Goal: Information Seeking & Learning: Learn about a topic

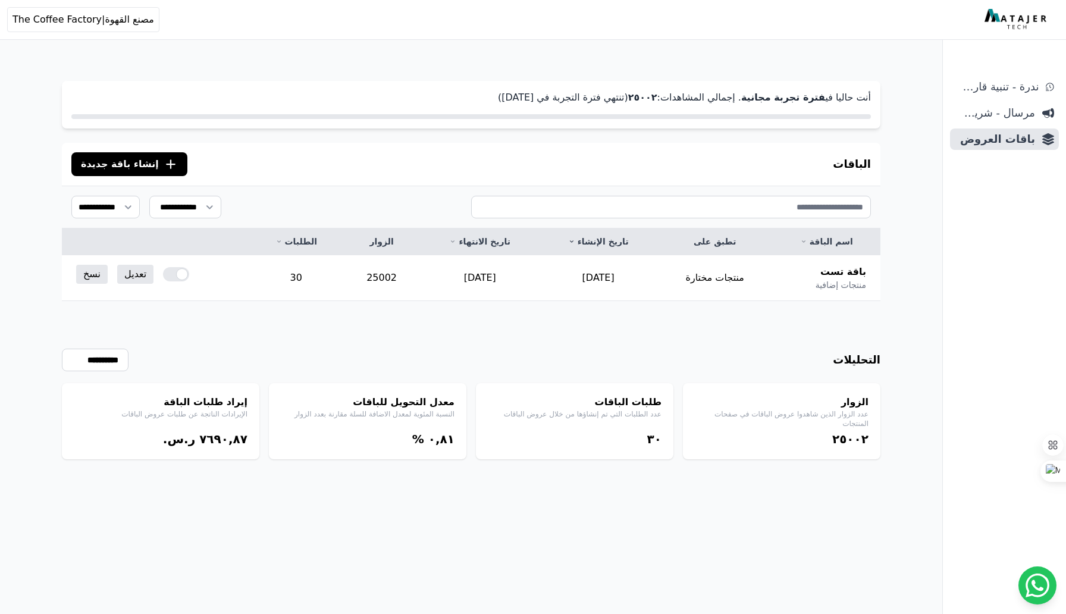
click at [197, 420] on div "إيراد طلبات الباقة الإيرادات الناتجة عن طلبات عروض الباقات ٧٦٩۰,٨٧ ر.س." at bounding box center [160, 421] width 197 height 76
click at [228, 415] on p "الإيرادات الناتجة عن طلبات عروض الباقات" at bounding box center [161, 414] width 174 height 10
click at [372, 413] on p "النسبة المئوية لمعدل الاضافة للسلة مقارنة بعدد الزوار" at bounding box center [368, 414] width 174 height 10
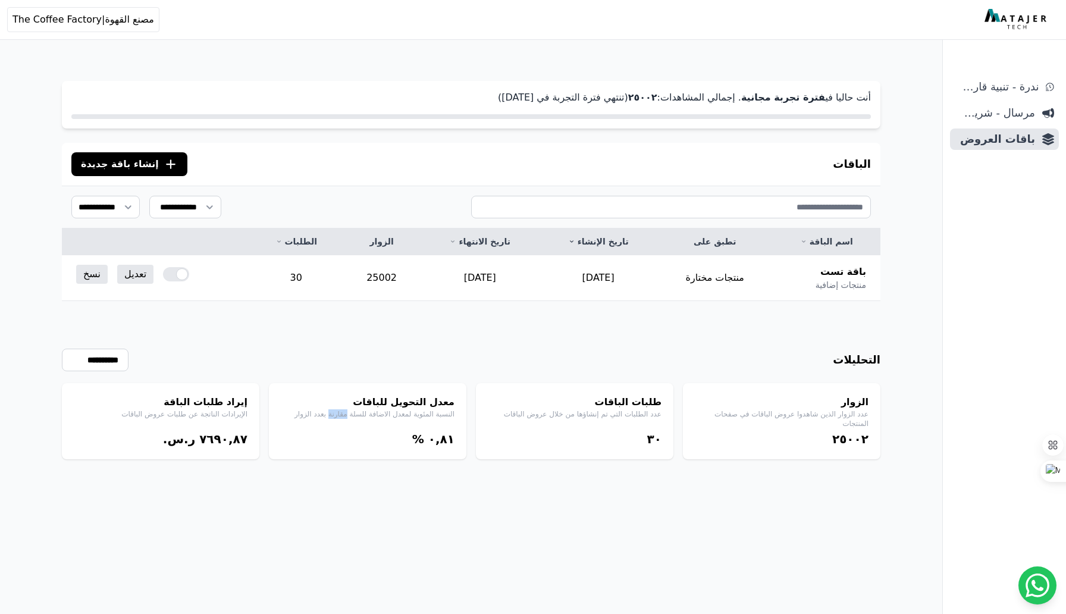
click at [372, 413] on p "النسبة المئوية لمعدل الاضافة للسلة مقارنة بعدد الزوار" at bounding box center [368, 414] width 174 height 10
click at [569, 413] on p "عدد الطلبات التي تم إنشاؤها من خلال عروض الباقات" at bounding box center [575, 414] width 174 height 10
click at [987, 113] on span "مرسال - شريط دعاية" at bounding box center [995, 113] width 80 height 17
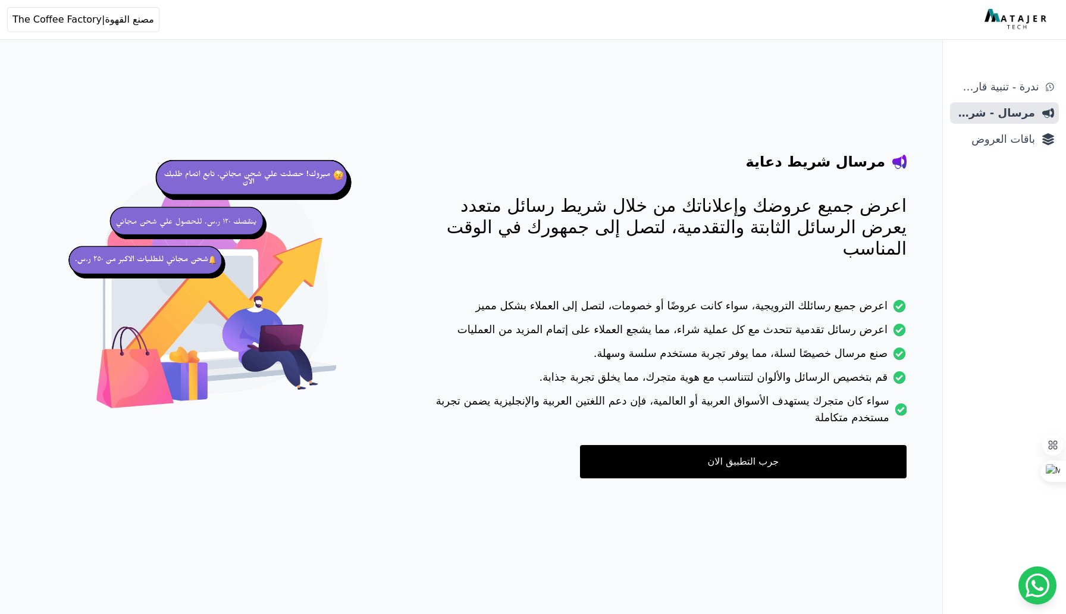
click at [827, 206] on p "اعرض جميع عروضك وإعلاناتك من خلال شريط رسائل متعدد يعرض الرسائل الثابتة والتقدم…" at bounding box center [661, 227] width 490 height 64
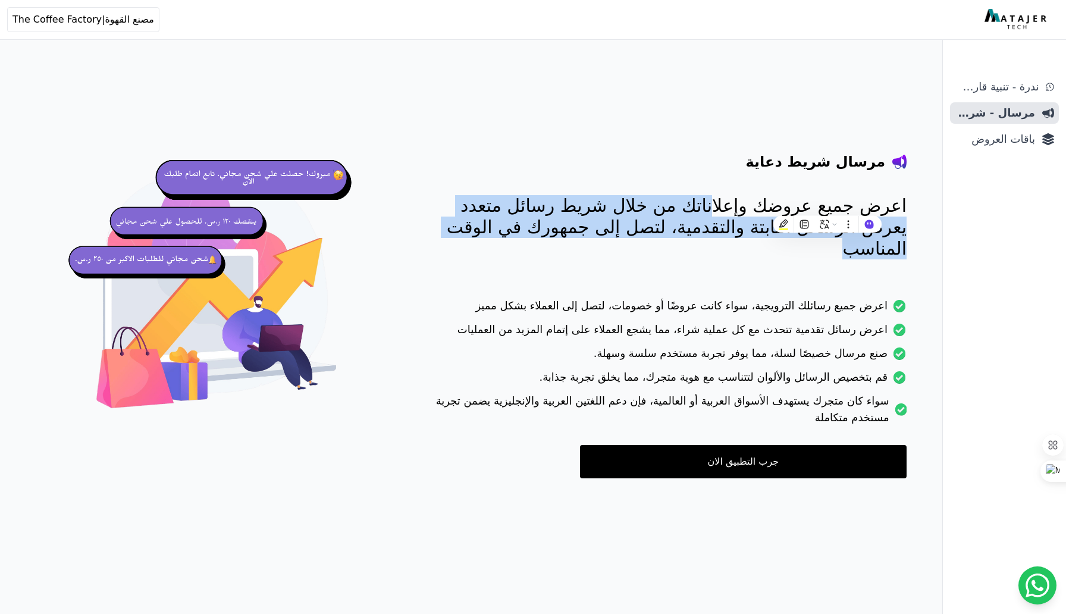
click at [827, 206] on p "اعرض جميع عروضك وإعلاناتك من خلال شريط رسائل متعدد يعرض الرسائل الثابتة والتقدم…" at bounding box center [661, 227] width 490 height 64
click at [625, 197] on p "اعرض جميع عروضك وإعلاناتك من خلال شريط رسائل متعدد يعرض الرسائل الثابتة والتقدم…" at bounding box center [661, 227] width 490 height 64
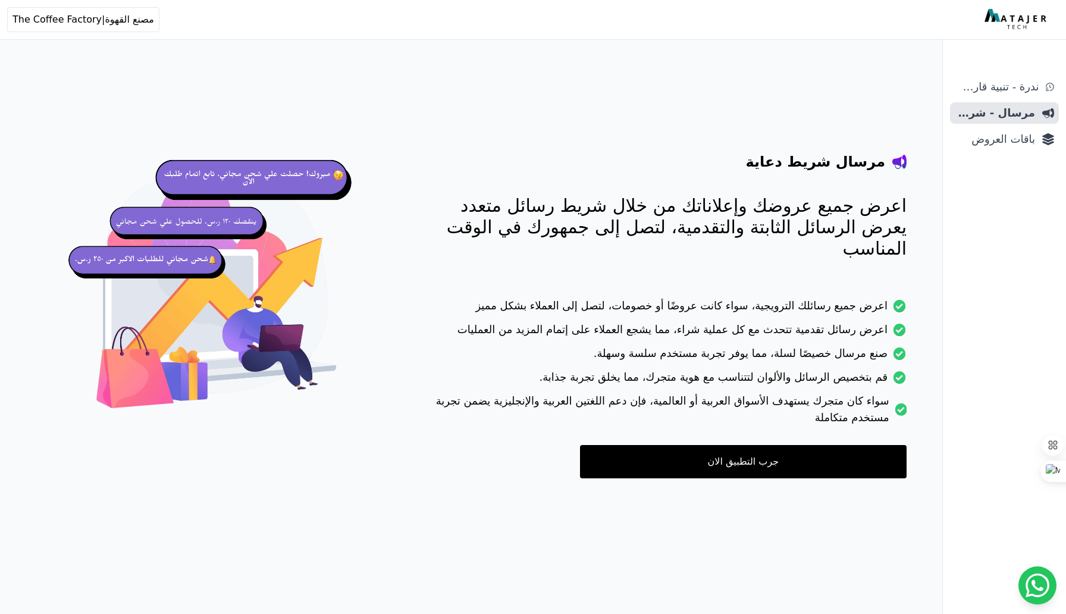
click at [733, 226] on p "اعرض جميع عروضك وإعلاناتك من خلال شريط رسائل متعدد يعرض الرسائل الثابتة والتقدم…" at bounding box center [661, 227] width 490 height 64
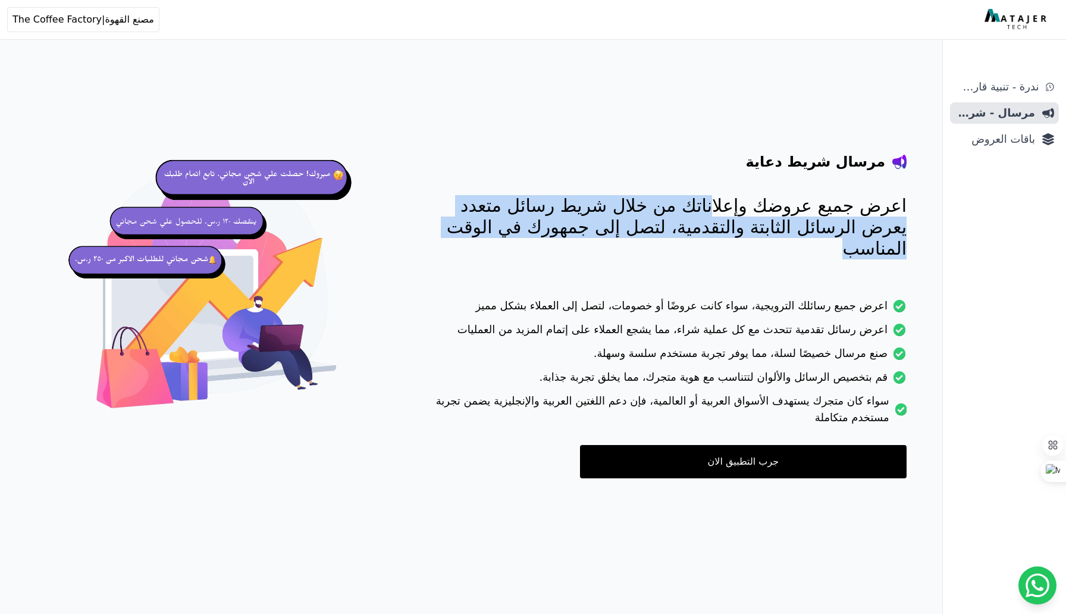
click at [733, 226] on p "اعرض جميع عروضك وإعلاناتك من خلال شريط رسائل متعدد يعرض الرسائل الثابتة والتقدم…" at bounding box center [661, 227] width 490 height 64
click at [692, 222] on p "اعرض جميع عروضك وإعلاناتك من خلال شريط رسائل متعدد يعرض الرسائل الثابتة والتقدم…" at bounding box center [661, 227] width 490 height 64
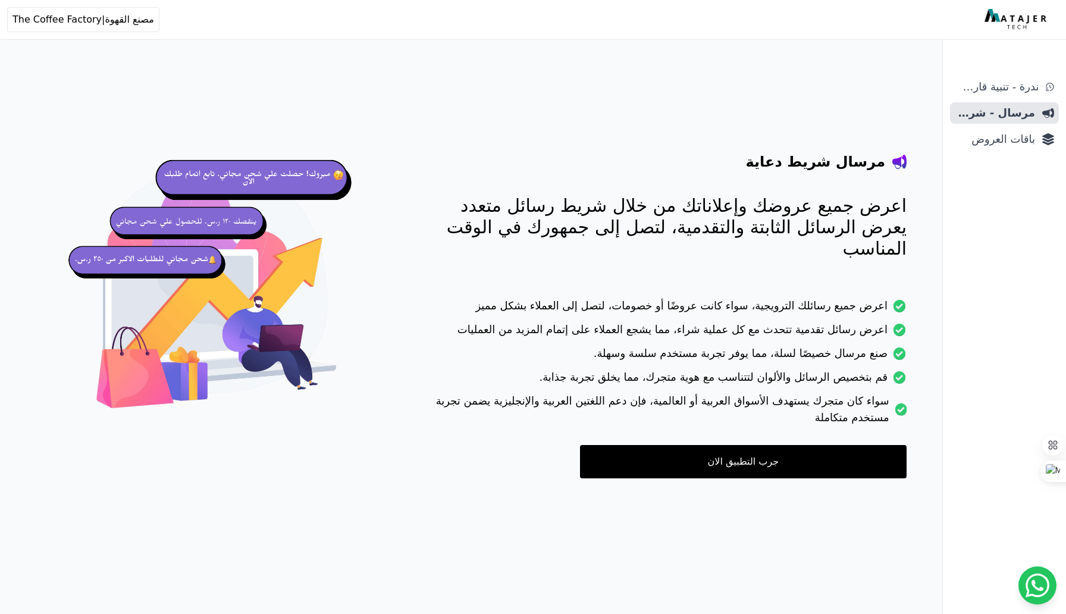
click at [871, 297] on li "اعرض جميع رسائلك الترويجية، سواء كانت عروضًا أو خصومات، لتصل إلى العملاء بشكل م…" at bounding box center [661, 309] width 490 height 24
drag, startPoint x: 871, startPoint y: 282, endPoint x: 586, endPoint y: 283, distance: 284.3
click at [586, 297] on li "اعرض جميع رسائلك الترويجية، سواء كانت عروضًا أو خصومات، لتصل إلى العملاء بشكل م…" at bounding box center [661, 309] width 490 height 24
click at [607, 297] on li "اعرض جميع رسائلك الترويجية، سواء كانت عروضًا أو خصومات، لتصل إلى العملاء بشكل م…" at bounding box center [661, 309] width 490 height 24
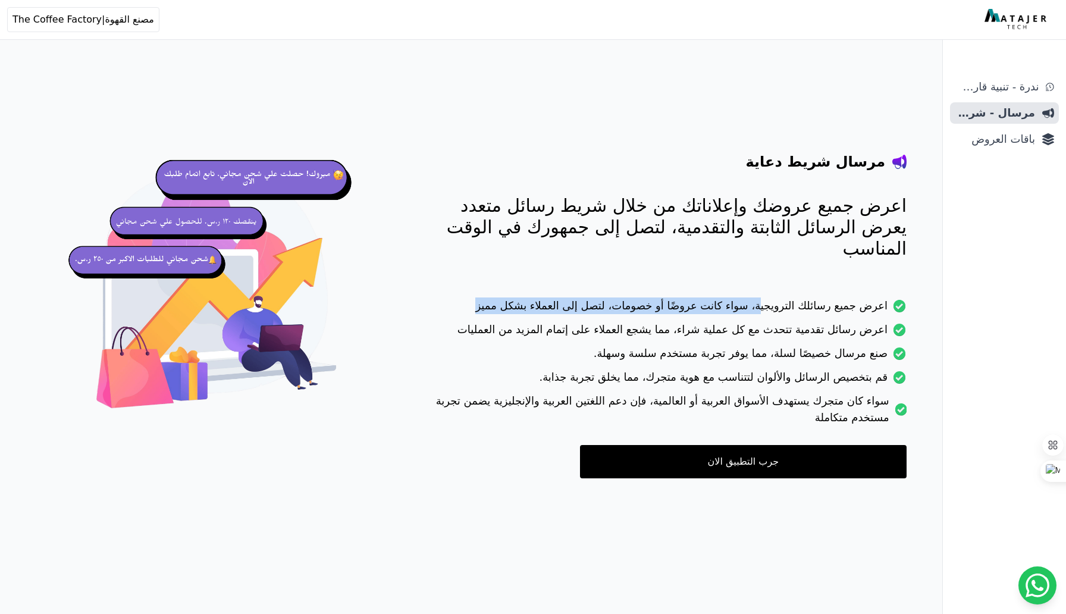
click at [607, 297] on li "اعرض جميع رسائلك الترويجية، سواء كانت عروضًا أو خصومات، لتصل إلى العملاء بشكل م…" at bounding box center [661, 309] width 490 height 24
click at [639, 297] on li "اعرض جميع رسائلك الترويجية، سواء كانت عروضًا أو خصومات، لتصل إلى العملاء بشكل م…" at bounding box center [661, 309] width 490 height 24
click at [726, 445] on link "جرب التطبيق الان" at bounding box center [743, 461] width 326 height 33
